Goal: Register for event/course

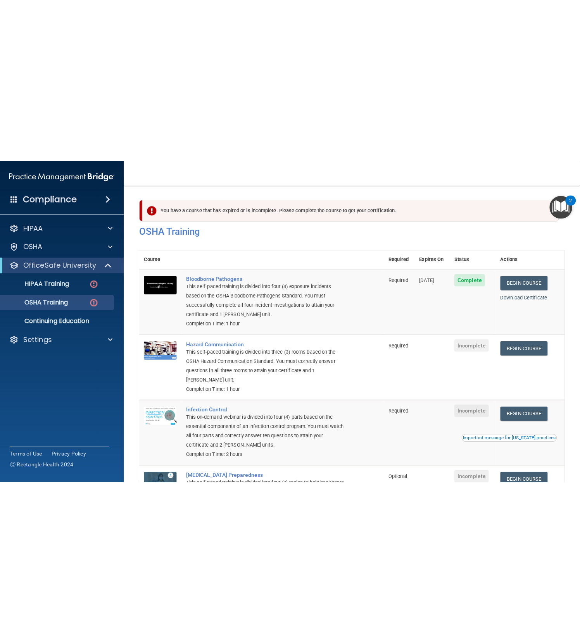
scroll to position [81, 0]
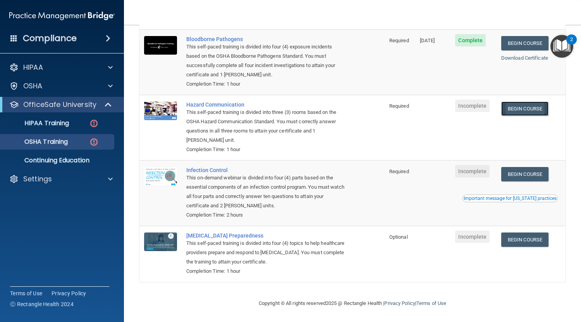
click at [530, 106] on link "Begin Course" at bounding box center [524, 108] width 47 height 14
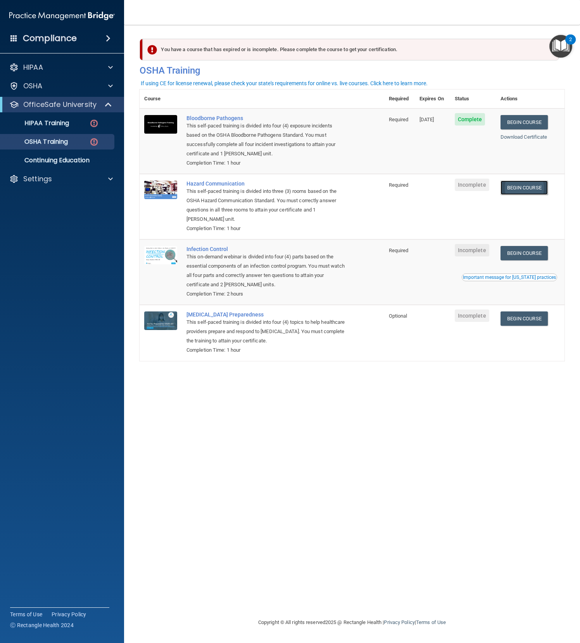
scroll to position [0, 0]
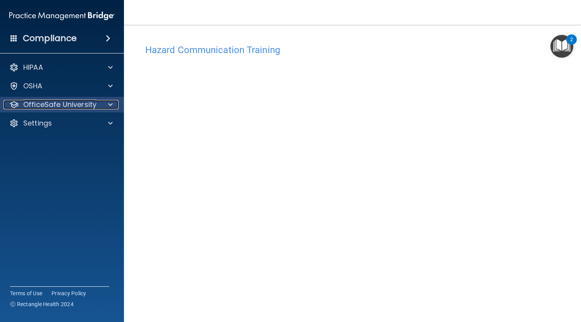
click at [111, 107] on span at bounding box center [110, 104] width 5 height 9
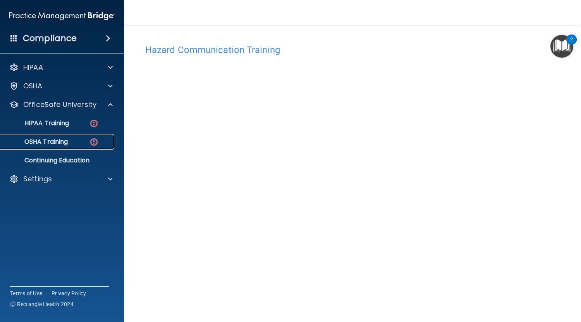
click at [78, 146] on link "OSHA Training" at bounding box center [53, 141] width 122 height 15
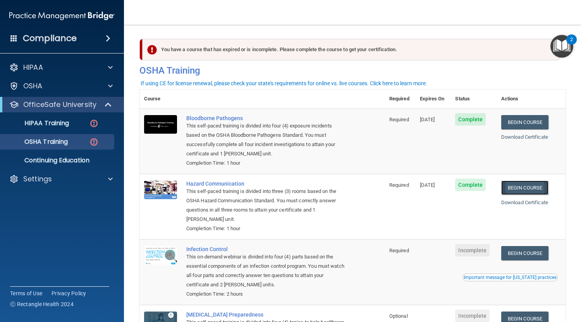
click at [523, 187] on link "Begin Course" at bounding box center [524, 188] width 47 height 14
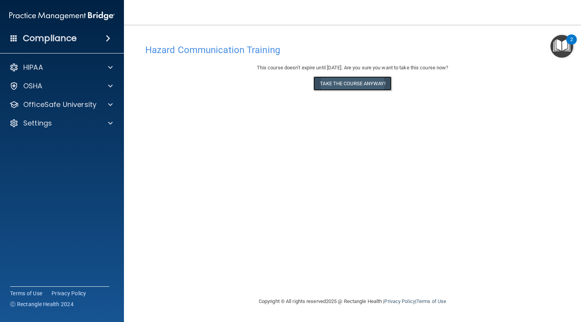
click at [347, 85] on button "Take the course anyway!" at bounding box center [352, 83] width 78 height 14
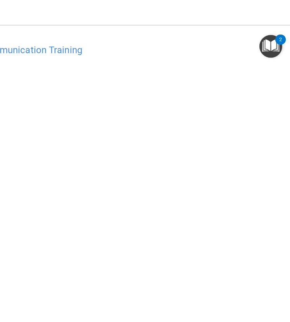
click at [155, 49] on h4 "Hazard Communication Training" at bounding box center [144, 50] width 395 height 10
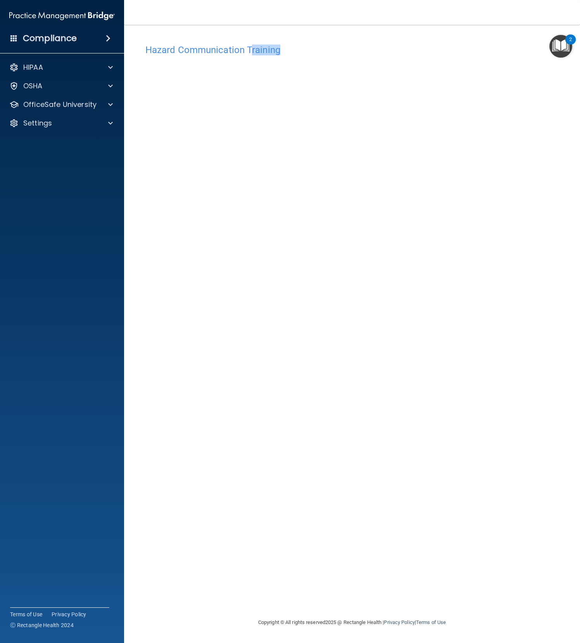
drag, startPoint x: 293, startPoint y: 48, endPoint x: 249, endPoint y: 43, distance: 43.7
click at [249, 43] on div "Hazard Communication Training" at bounding box center [351, 49] width 425 height 19
click at [299, 40] on div "Hazard Communication Training This course doesn’t expire until 09/04/2026. Are …" at bounding box center [351, 322] width 425 height 578
click at [107, 105] on div at bounding box center [109, 104] width 19 height 9
click at [62, 139] on p "OSHA Training" at bounding box center [36, 142] width 63 height 8
